Goal: Obtain resource: Obtain resource

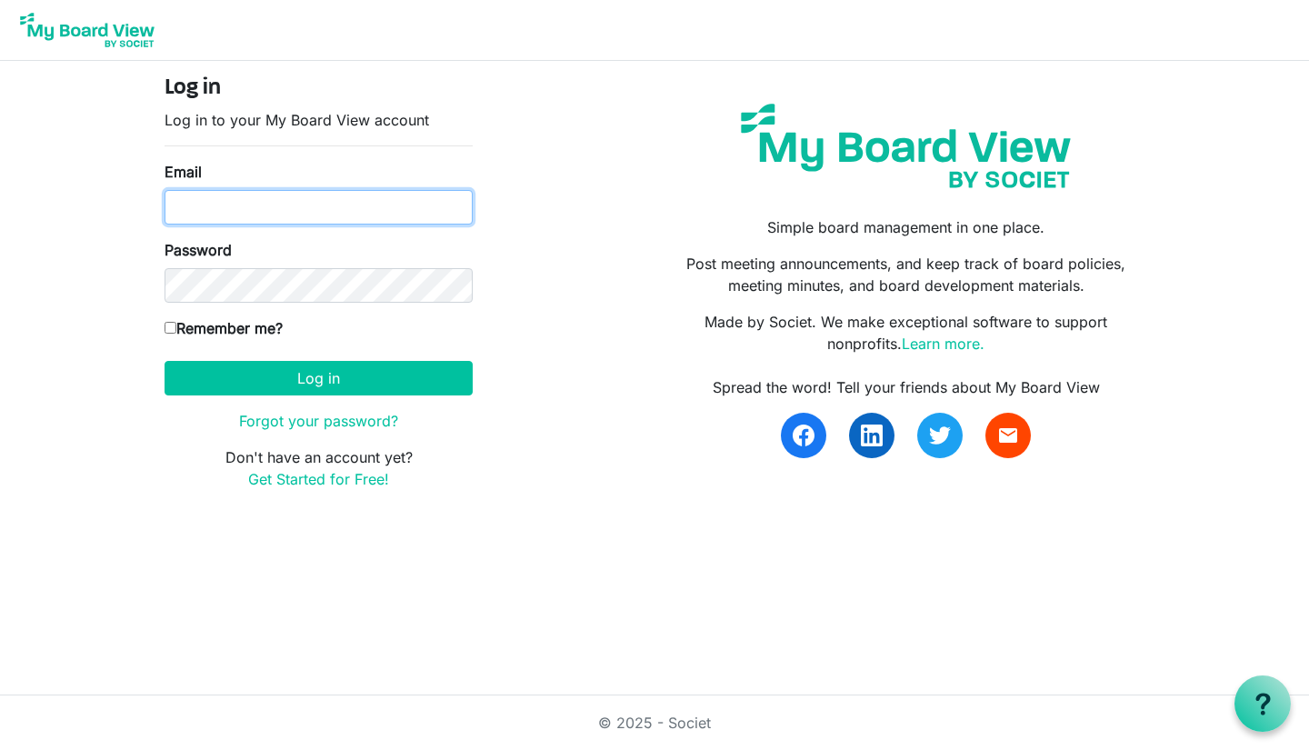
type input "[PERSON_NAME][EMAIL_ADDRESS][DOMAIN_NAME]"
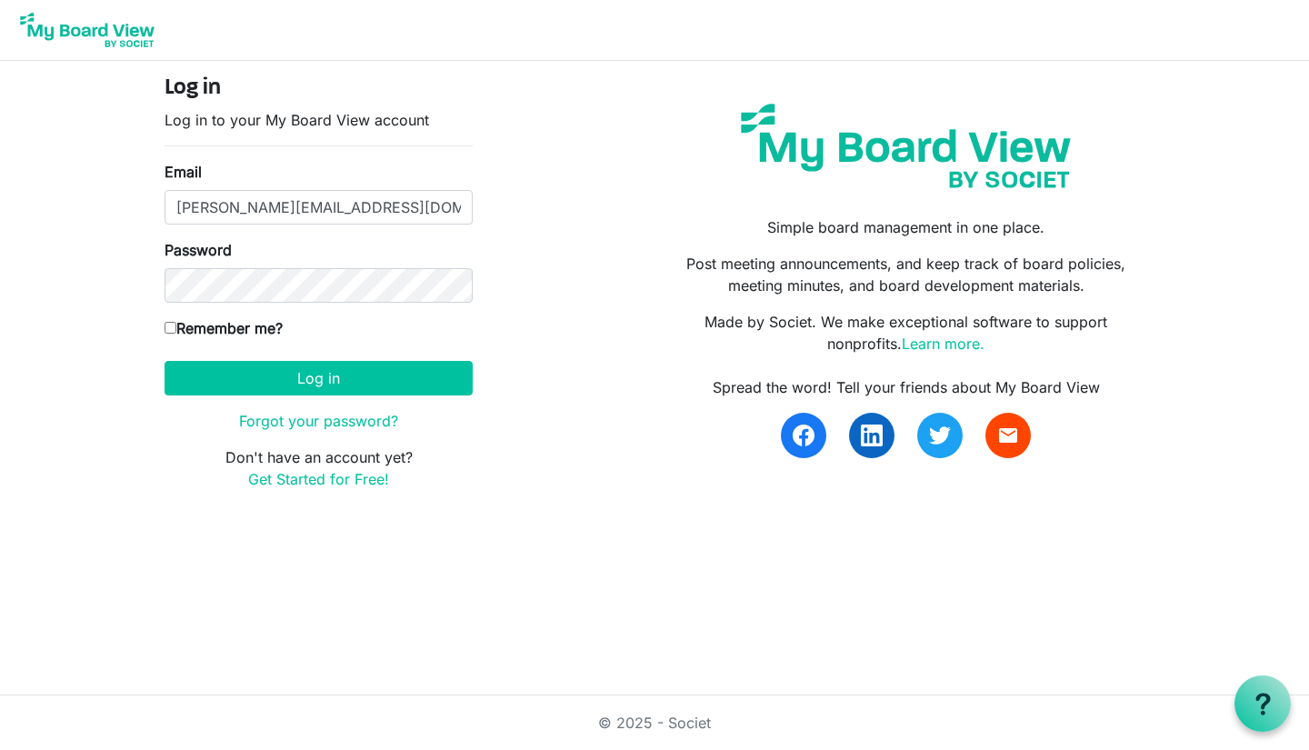
click at [171, 328] on input "Remember me?" at bounding box center [171, 328] width 12 height 12
checkbox input "true"
click at [248, 375] on button "Log in" at bounding box center [319, 378] width 308 height 35
click at [297, 380] on button "Log in" at bounding box center [319, 378] width 308 height 35
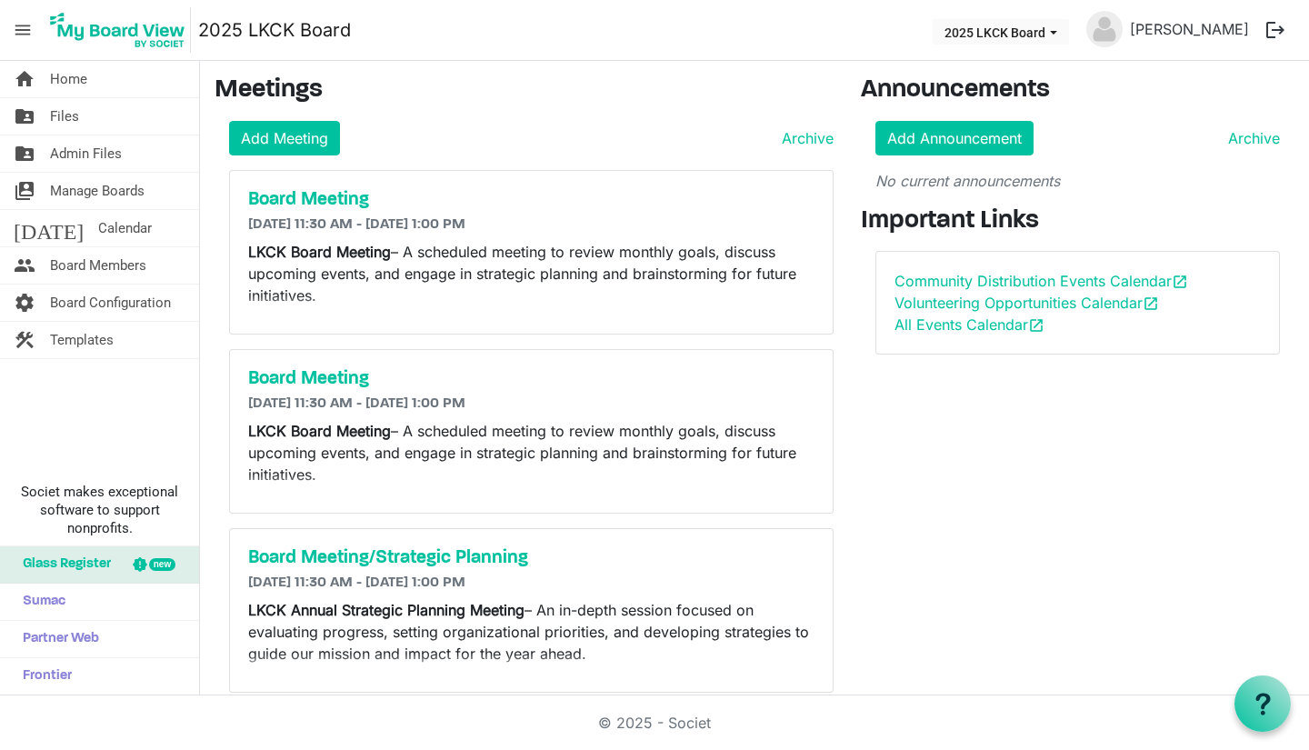
click at [96, 125] on link "folder_shared Files" at bounding box center [99, 116] width 199 height 36
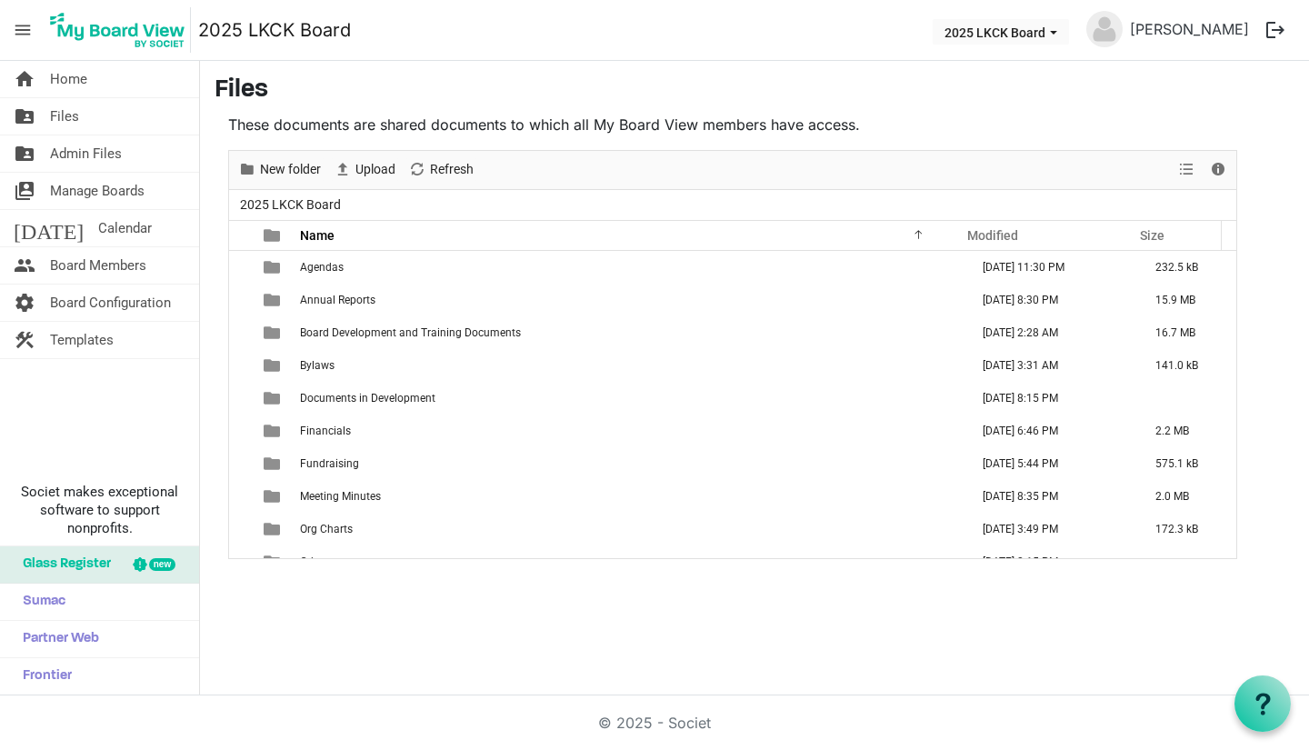
click at [343, 461] on span "Fundraising" at bounding box center [329, 463] width 59 height 13
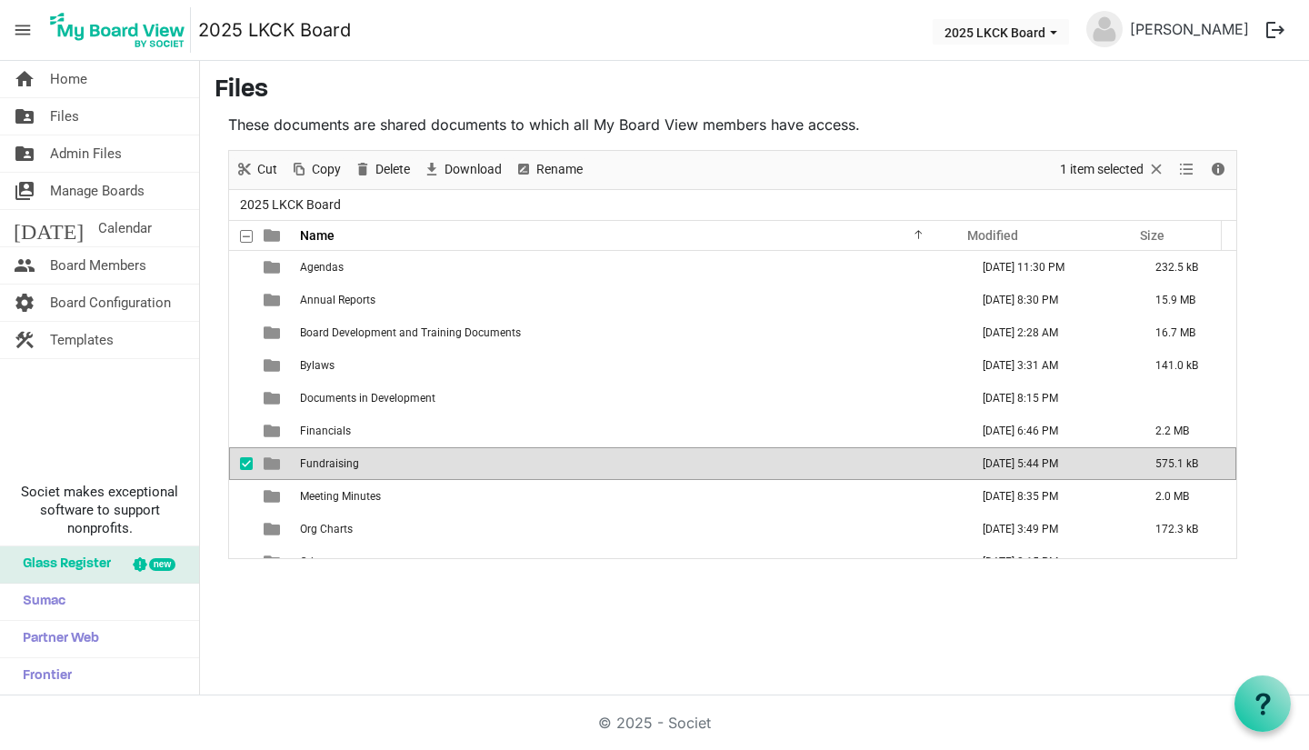
click at [343, 461] on span "Fundraising" at bounding box center [329, 463] width 59 height 13
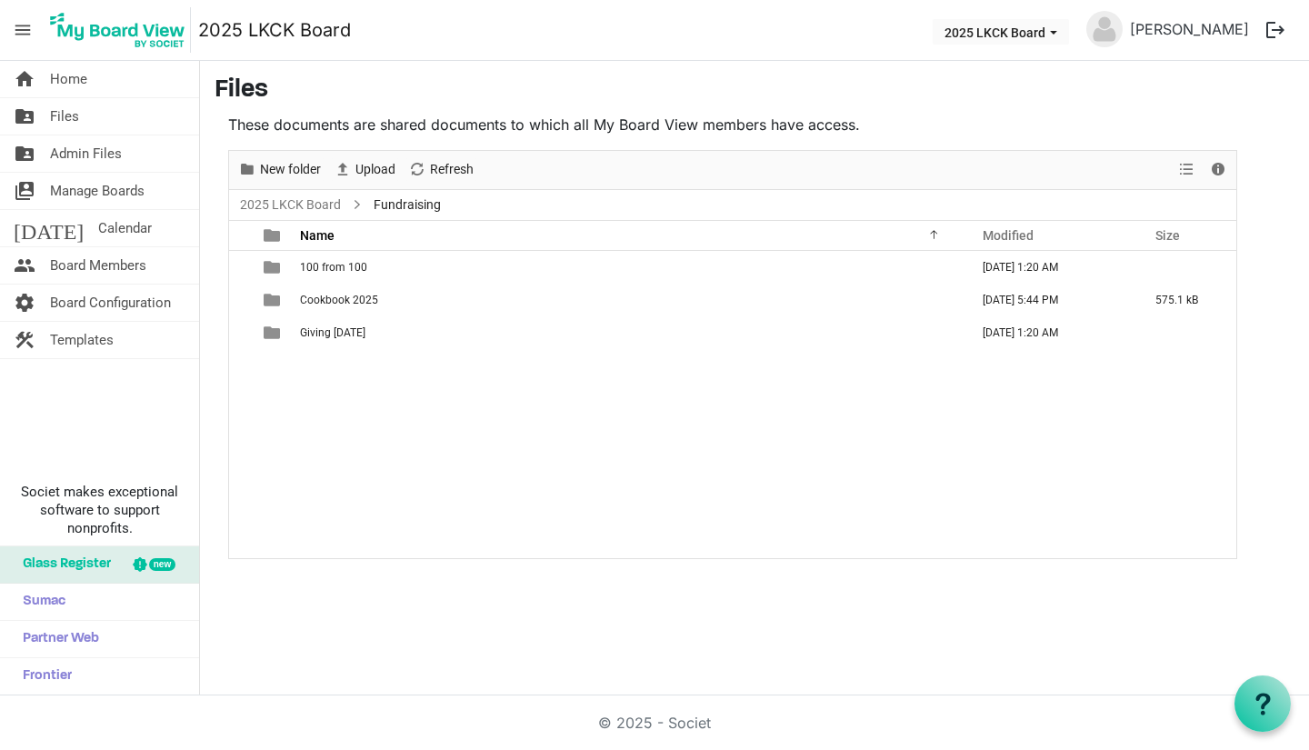
click at [366, 305] on span "Cookbook 2025" at bounding box center [339, 300] width 78 height 13
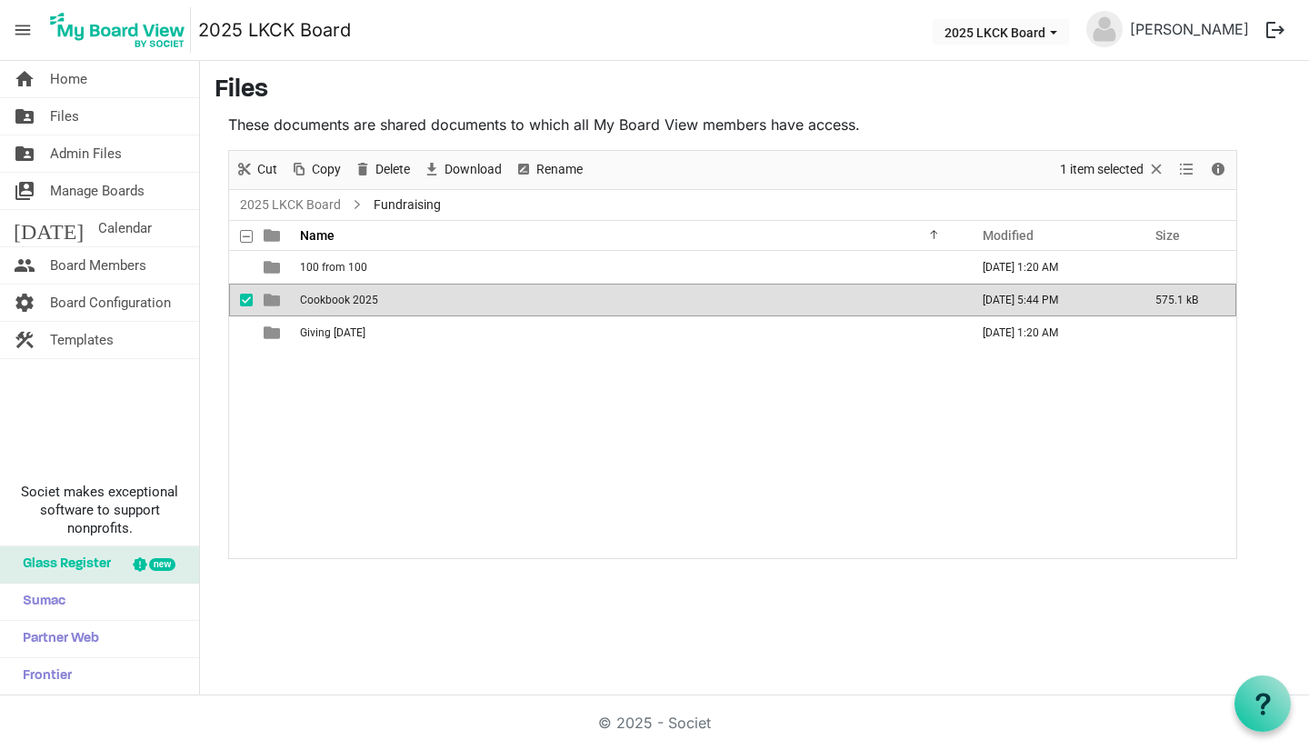
click at [366, 305] on span "Cookbook 2025" at bounding box center [339, 300] width 78 height 13
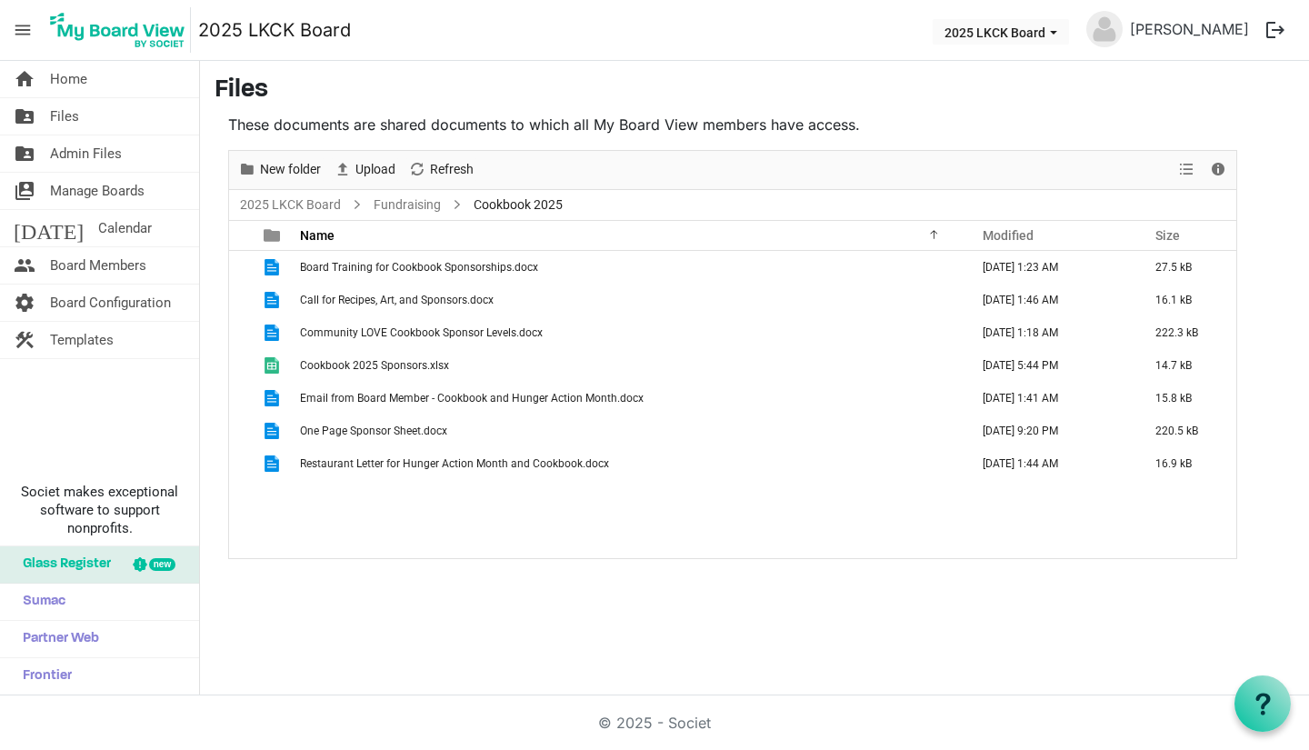
click at [382, 271] on span "Board Training for Cookbook Sponsorships.docx" at bounding box center [419, 267] width 238 height 13
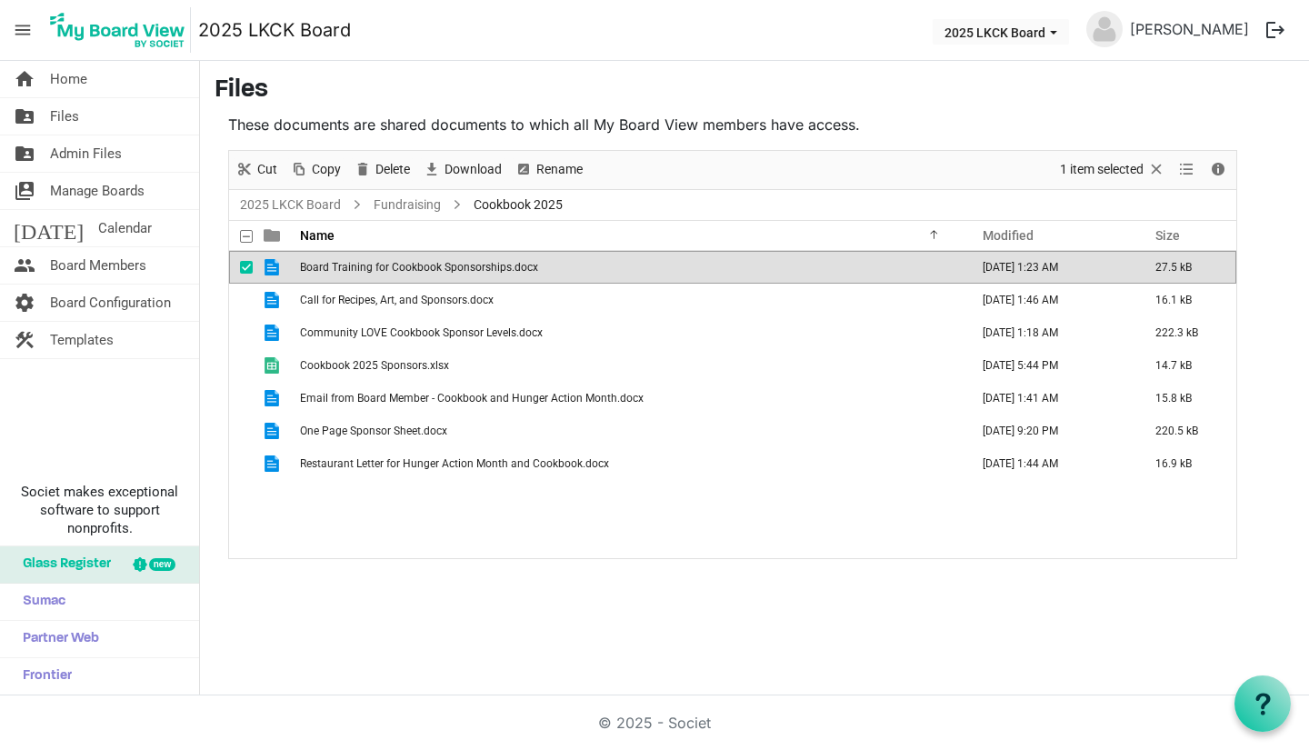
click at [382, 271] on span "Board Training for Cookbook Sponsorships.docx" at bounding box center [419, 267] width 238 height 13
click at [450, 335] on span "Community LOVE Cookbook Sponsor Levels.docx" at bounding box center [421, 332] width 243 height 13
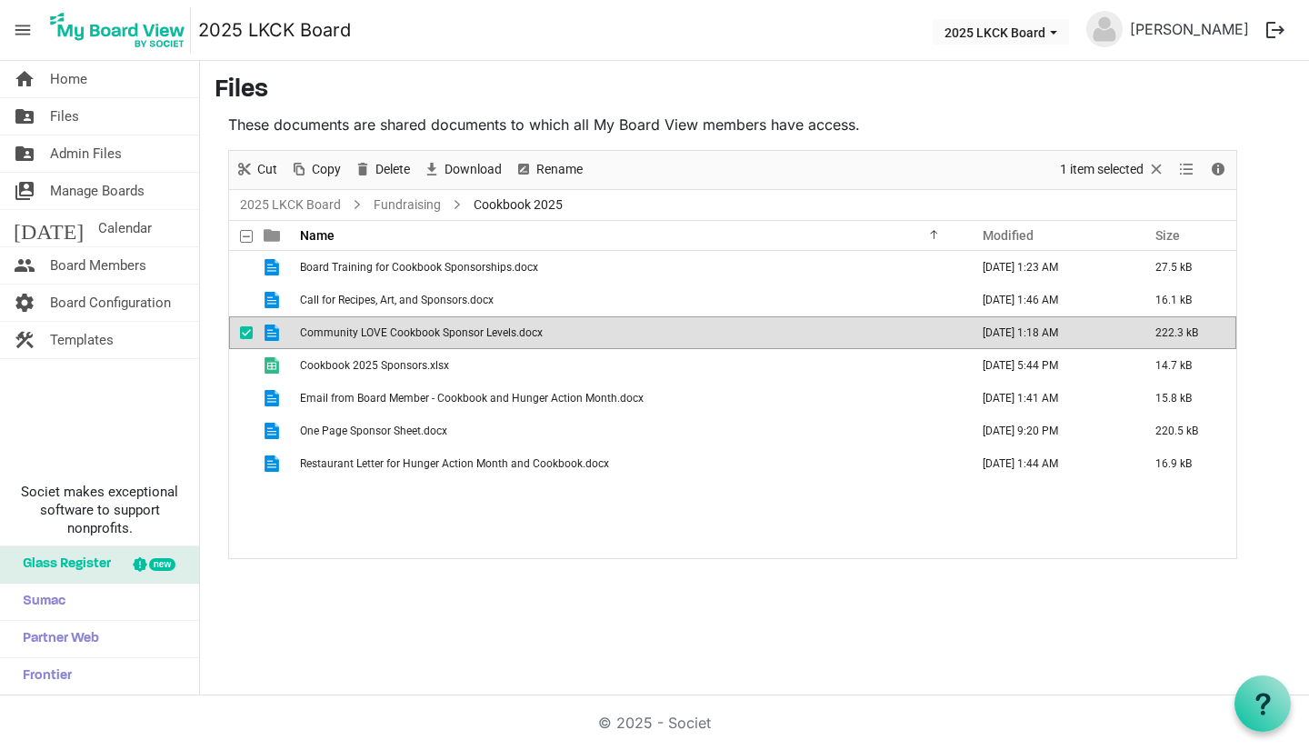
click at [450, 335] on span "Community LOVE Cookbook Sponsor Levels.docx" at bounding box center [421, 332] width 243 height 13
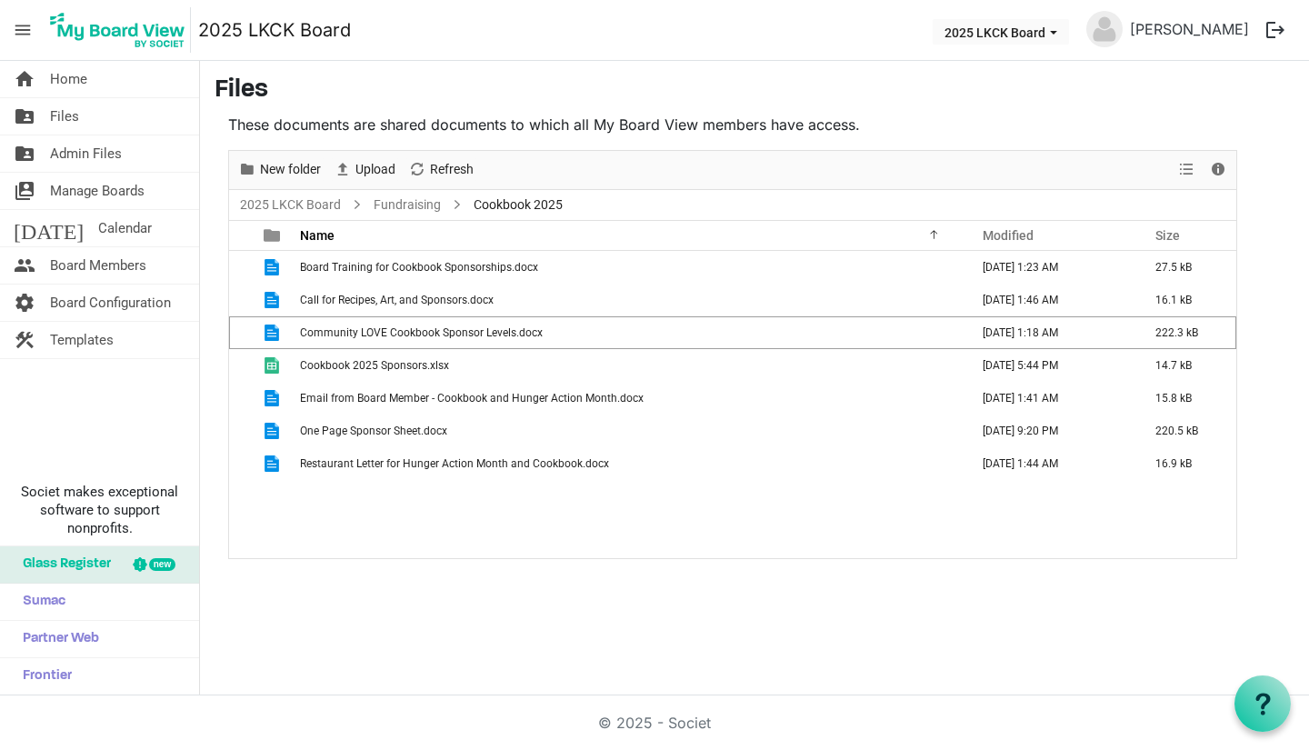
click at [450, 335] on span "Community LOVE Cookbook Sponsor Levels.docx" at bounding box center [421, 332] width 243 height 13
